Goal: Task Accomplishment & Management: Manage account settings

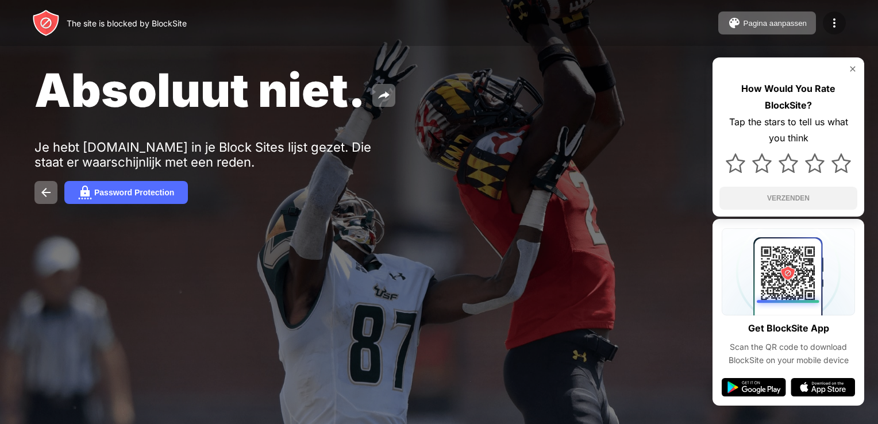
click at [830, 22] on img at bounding box center [835, 23] width 14 height 14
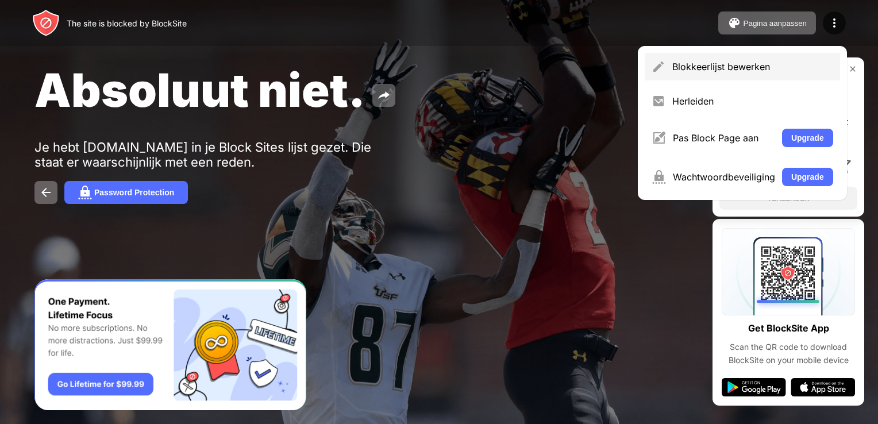
click at [720, 61] on div "Blokkeerlijst bewerken" at bounding box center [753, 66] width 161 height 11
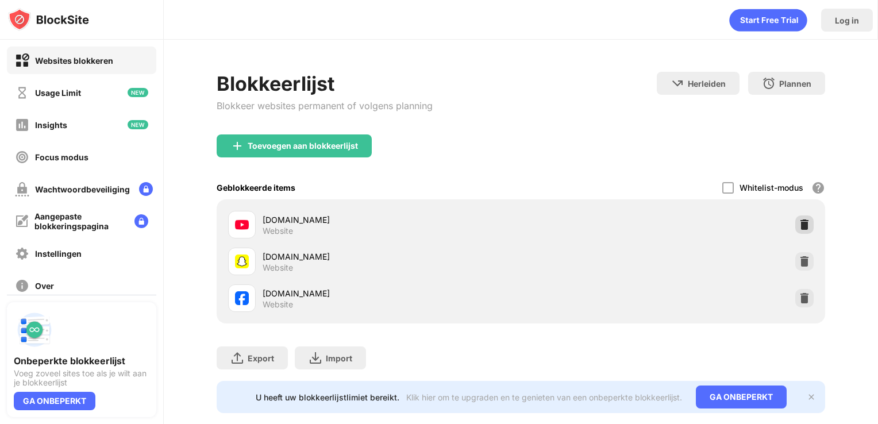
click at [799, 223] on img at bounding box center [804, 224] width 11 height 11
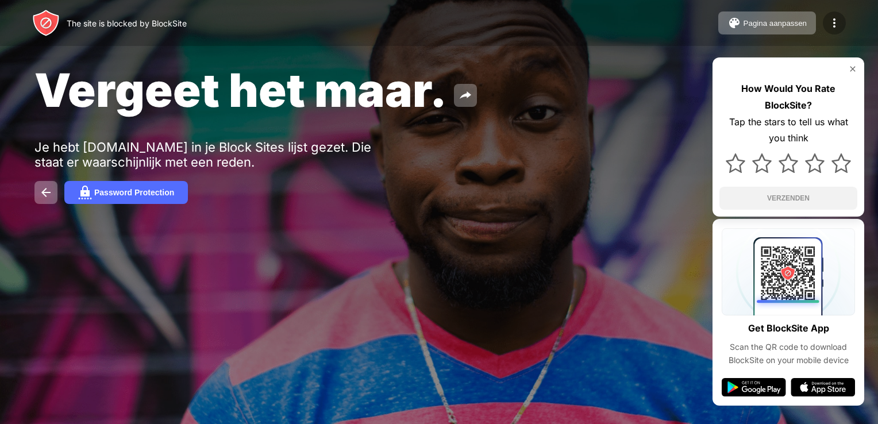
drag, startPoint x: 0, startPoint y: 0, endPoint x: 824, endPoint y: 18, distance: 824.0
click at [824, 18] on div at bounding box center [834, 22] width 23 height 23
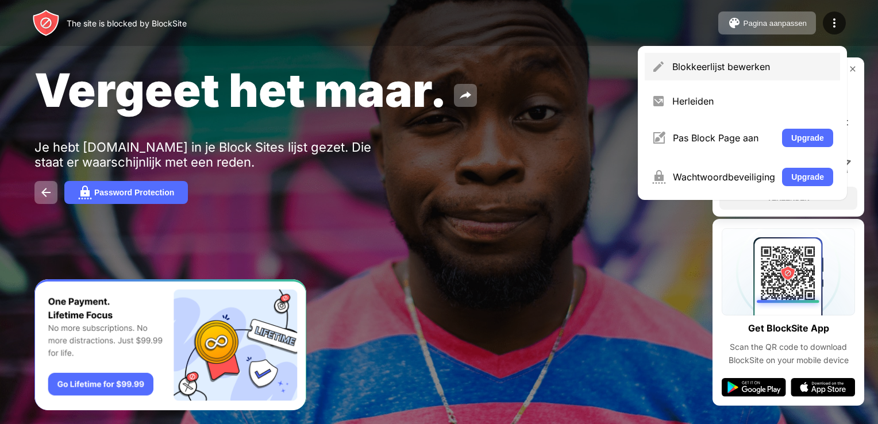
click at [757, 59] on div "Blokkeerlijst bewerken" at bounding box center [742, 67] width 195 height 28
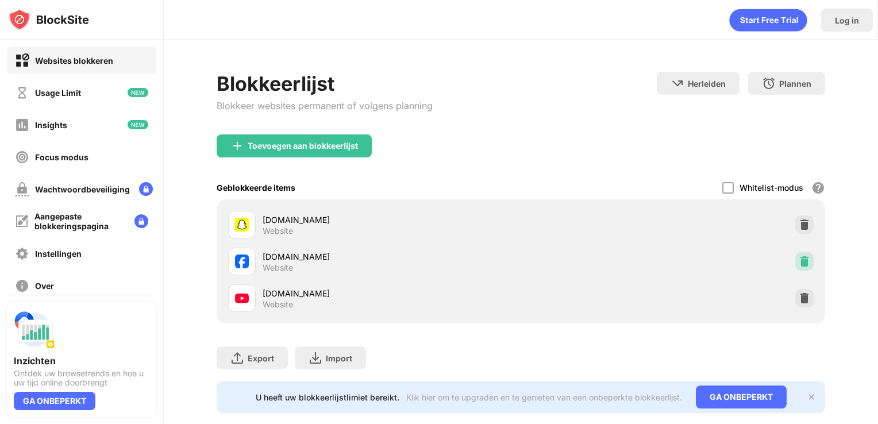
click at [800, 263] on img at bounding box center [804, 261] width 11 height 11
